Goal: Information Seeking & Learning: Learn about a topic

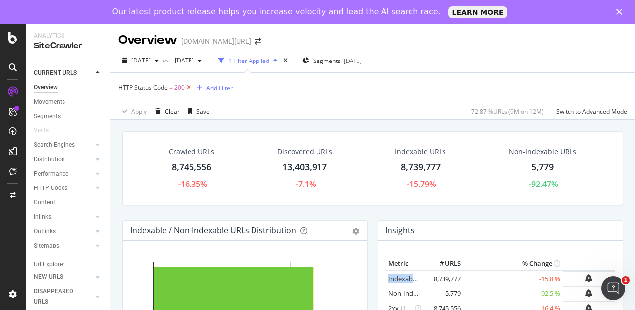
click at [187, 89] on icon at bounding box center [188, 88] width 8 height 10
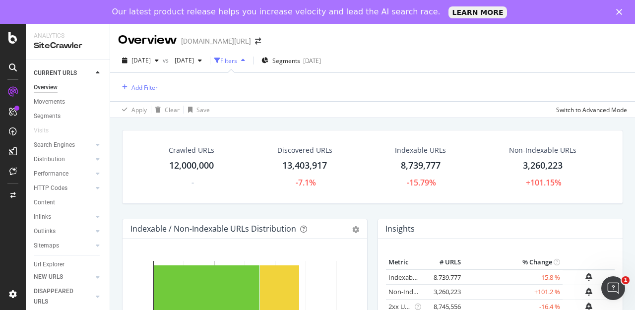
click at [198, 163] on div "12,000,000" at bounding box center [191, 165] width 45 height 13
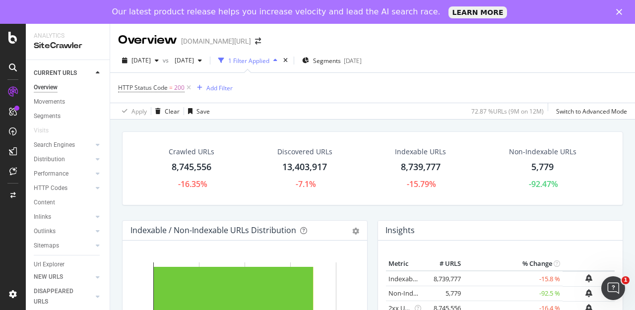
click at [204, 156] on div "Crawled URLs" at bounding box center [192, 152] width 46 height 10
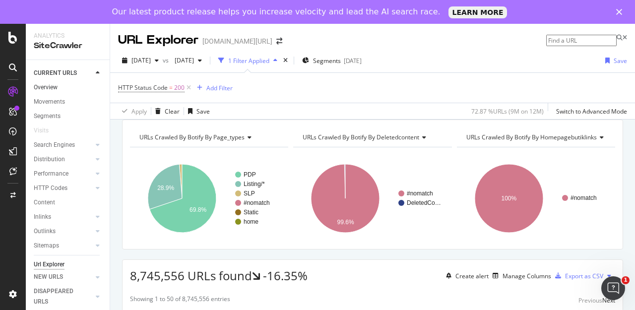
click at [63, 84] on link "Overview" at bounding box center [68, 87] width 69 height 10
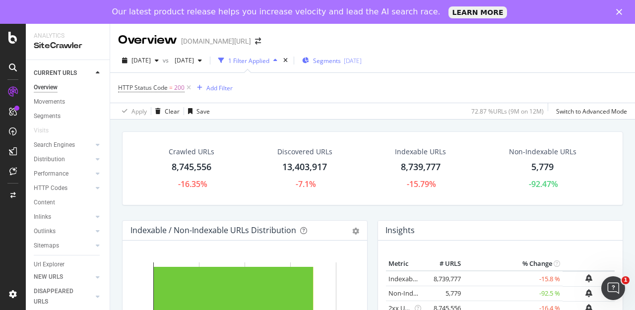
click at [362, 61] on div "[DATE]" at bounding box center [353, 61] width 18 height 8
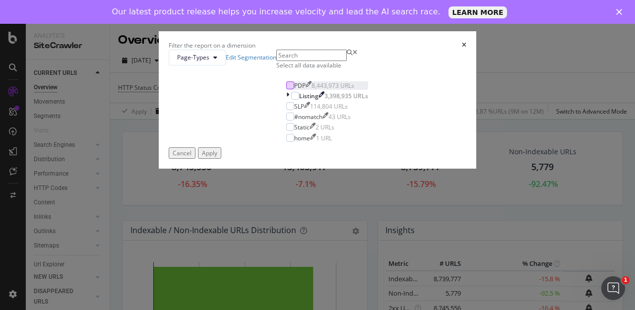
click at [286, 89] on div "modal" at bounding box center [290, 85] width 8 height 8
click at [288, 88] on icon "modal" at bounding box center [290, 85] width 4 height 5
click at [291, 100] on div "modal" at bounding box center [295, 96] width 8 height 8
click at [217, 157] on div "Apply" at bounding box center [209, 153] width 15 height 8
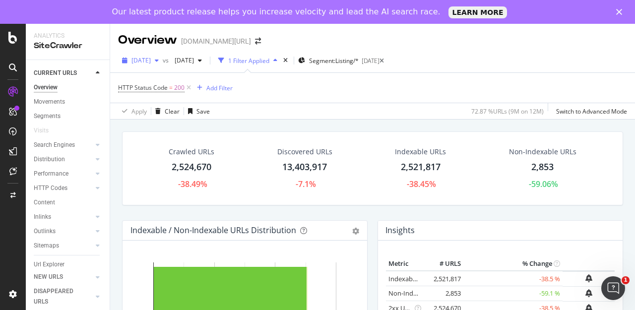
click at [163, 63] on div "button" at bounding box center [157, 61] width 12 height 6
click at [306, 85] on div "HTTP Status Code = 200 Add Filter" at bounding box center [372, 88] width 509 height 30
click at [188, 85] on icon at bounding box center [188, 88] width 8 height 10
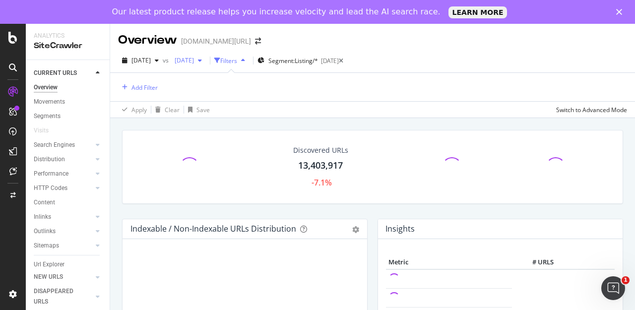
click at [194, 60] on span "[DATE]" at bounding box center [182, 60] width 23 height 8
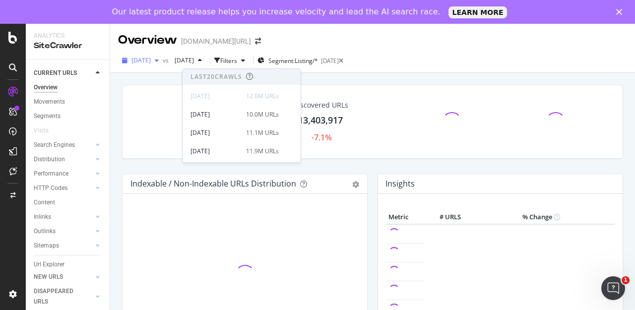
click at [151, 60] on span "[DATE]" at bounding box center [140, 60] width 19 height 8
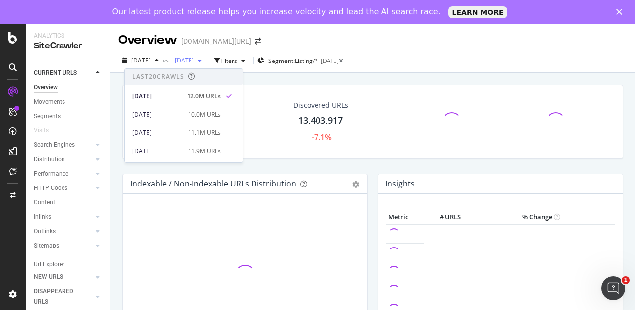
click at [194, 60] on span "[DATE]" at bounding box center [182, 60] width 23 height 8
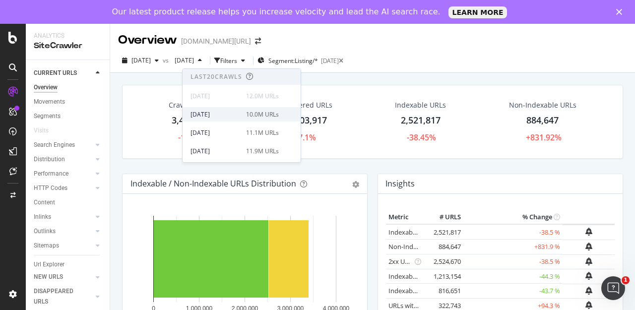
click at [222, 112] on div "[DATE]" at bounding box center [215, 114] width 50 height 9
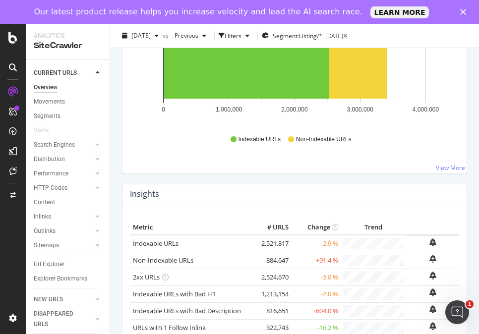
scroll to position [202, 0]
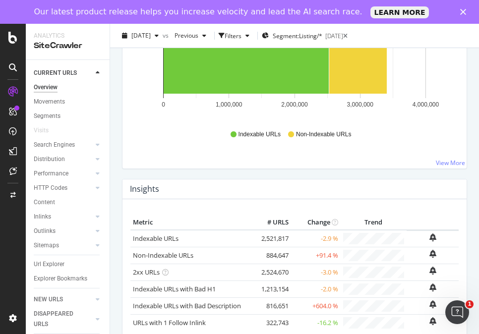
click at [354, 200] on div "Metric # URLS Change Trend Indexable URLs 2,521,817 -2.9 % Non-Indexable URLs 8…" at bounding box center [295, 288] width 344 height 179
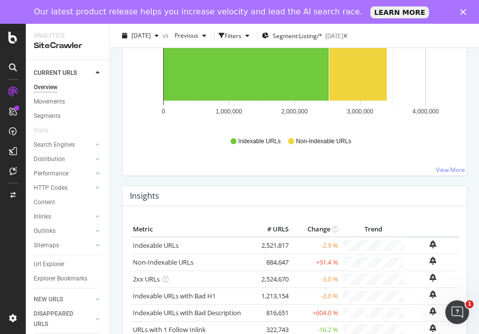
click at [158, 198] on h4 "Insights" at bounding box center [144, 195] width 29 height 13
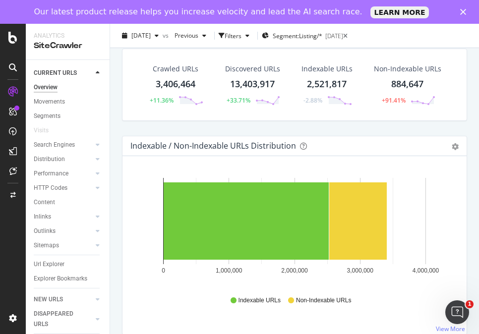
scroll to position [0, 0]
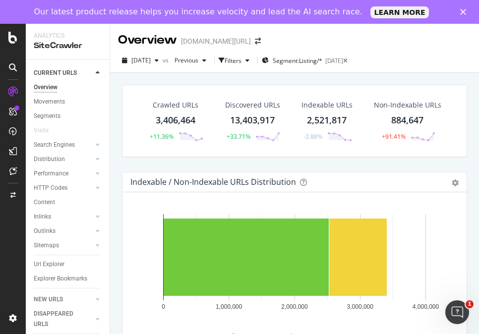
click at [181, 193] on div "Hold CMD (⌘) while clicking to filter the report. 0 1,000,000 2,000,000 3,000,0…" at bounding box center [295, 281] width 344 height 179
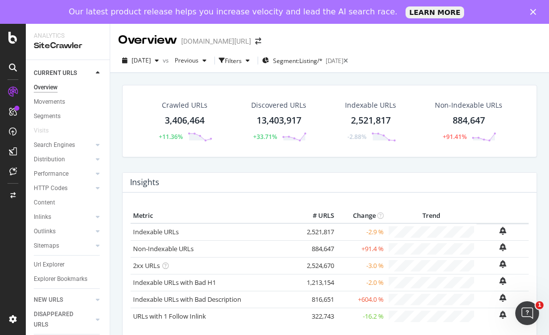
scroll to position [0, 0]
